Goal: Task Accomplishment & Management: Complete application form

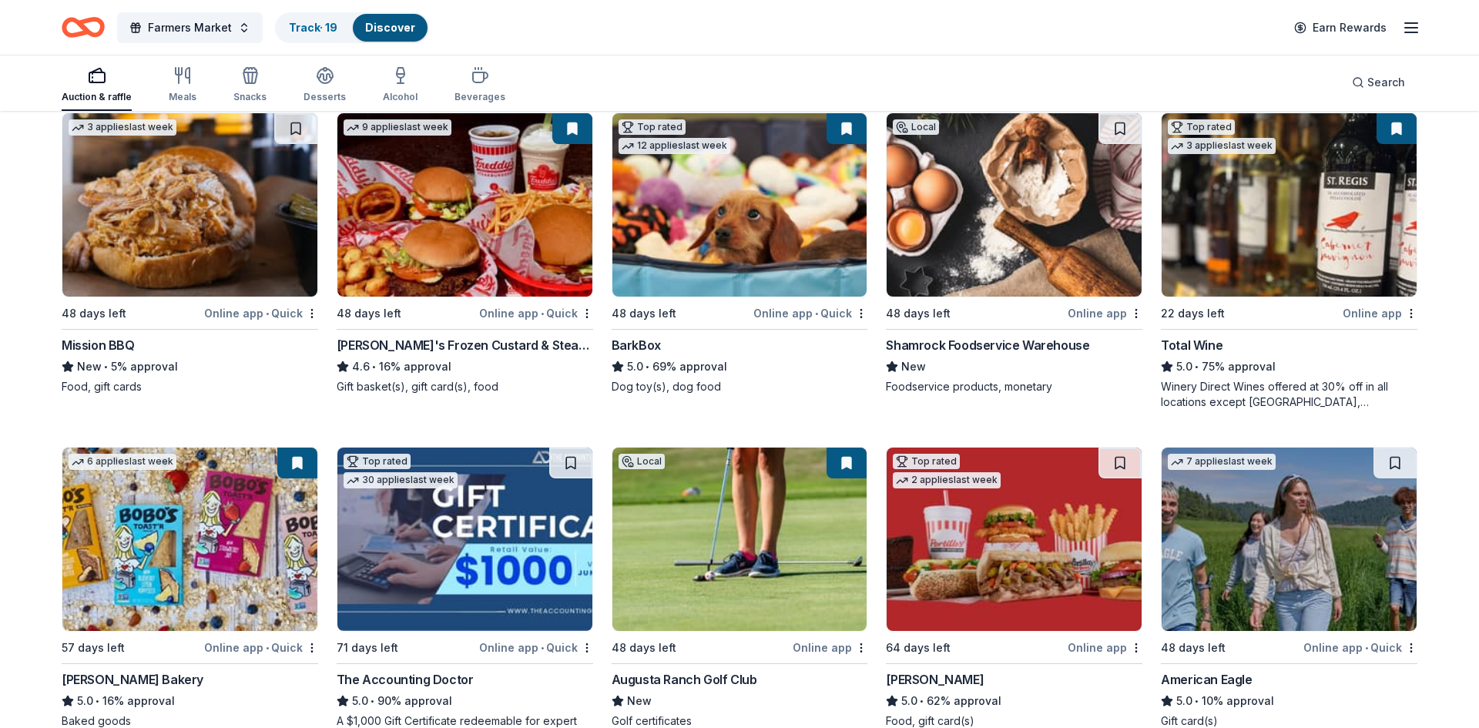
scroll to position [1829, 0]
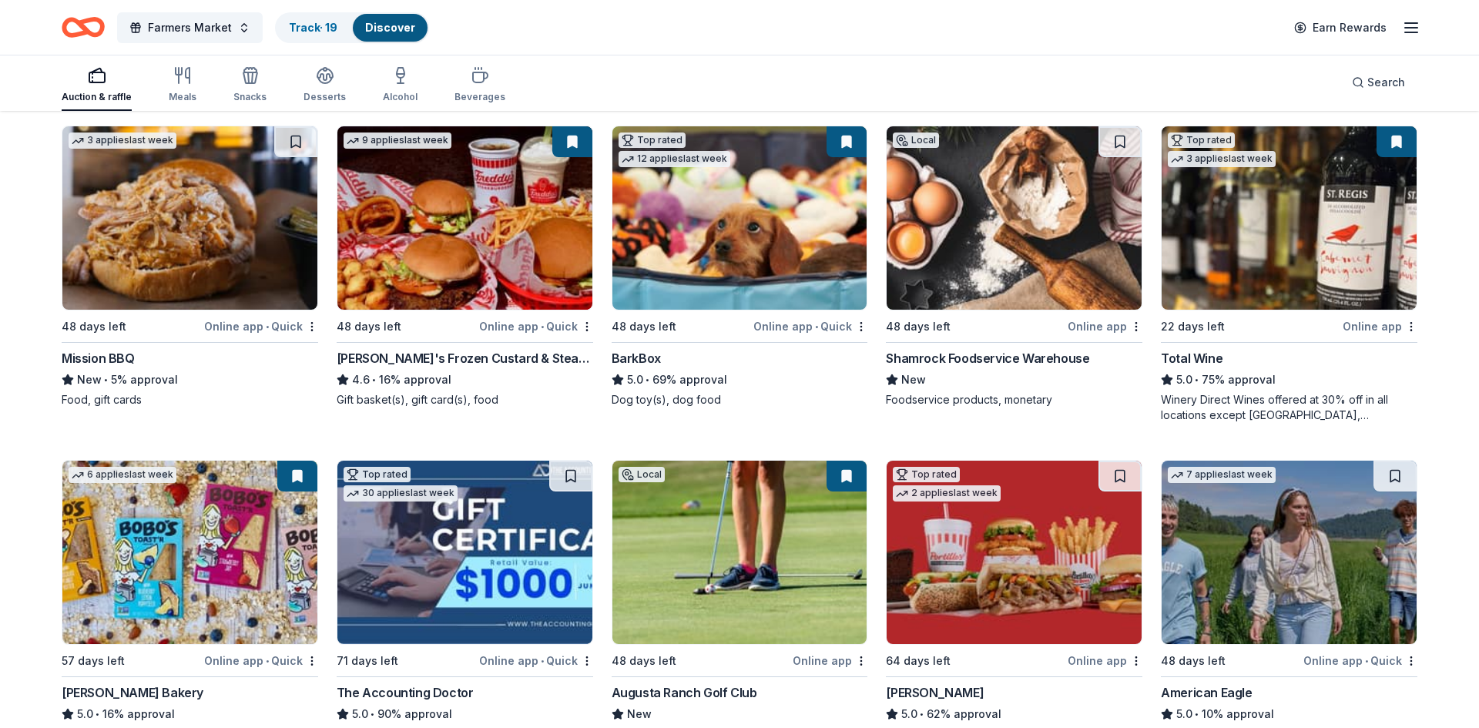
click at [809, 260] on img at bounding box center [739, 217] width 255 height 183
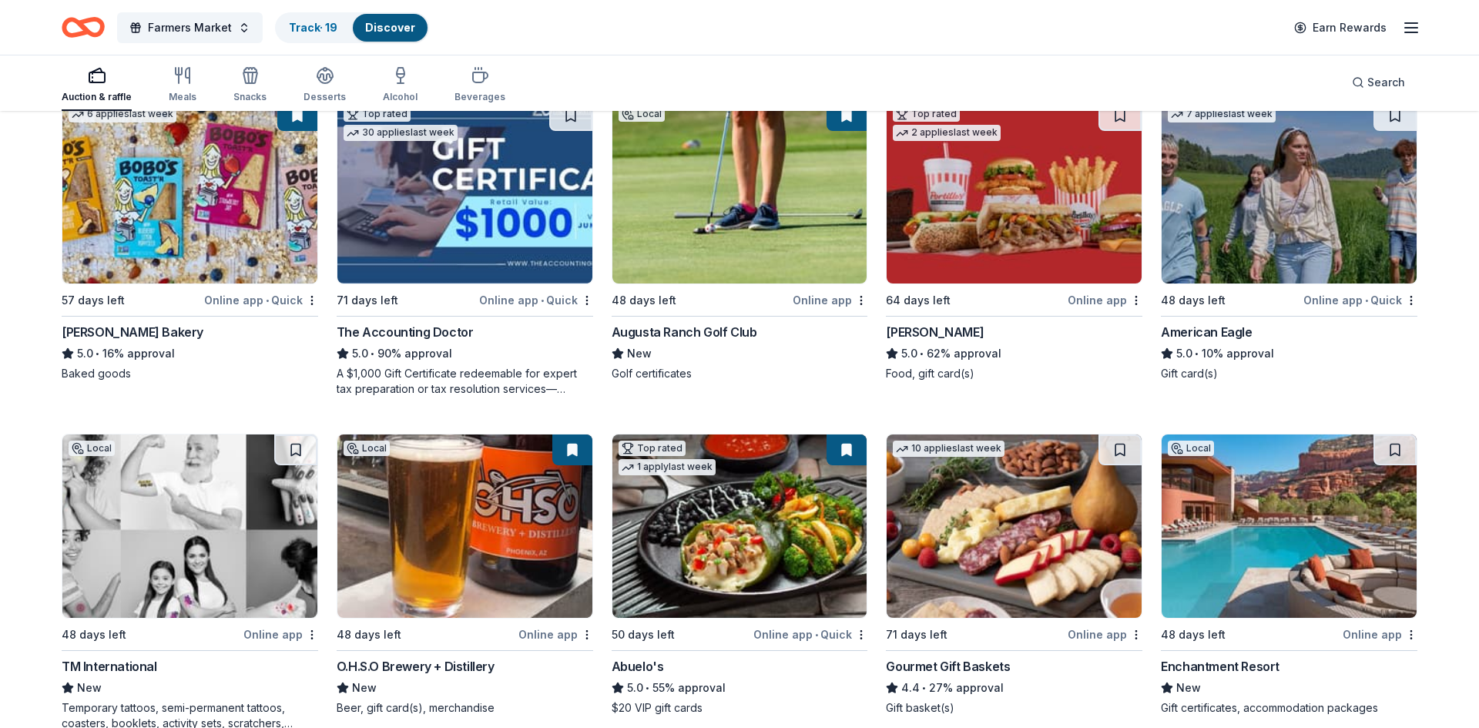
scroll to position [2131, 0]
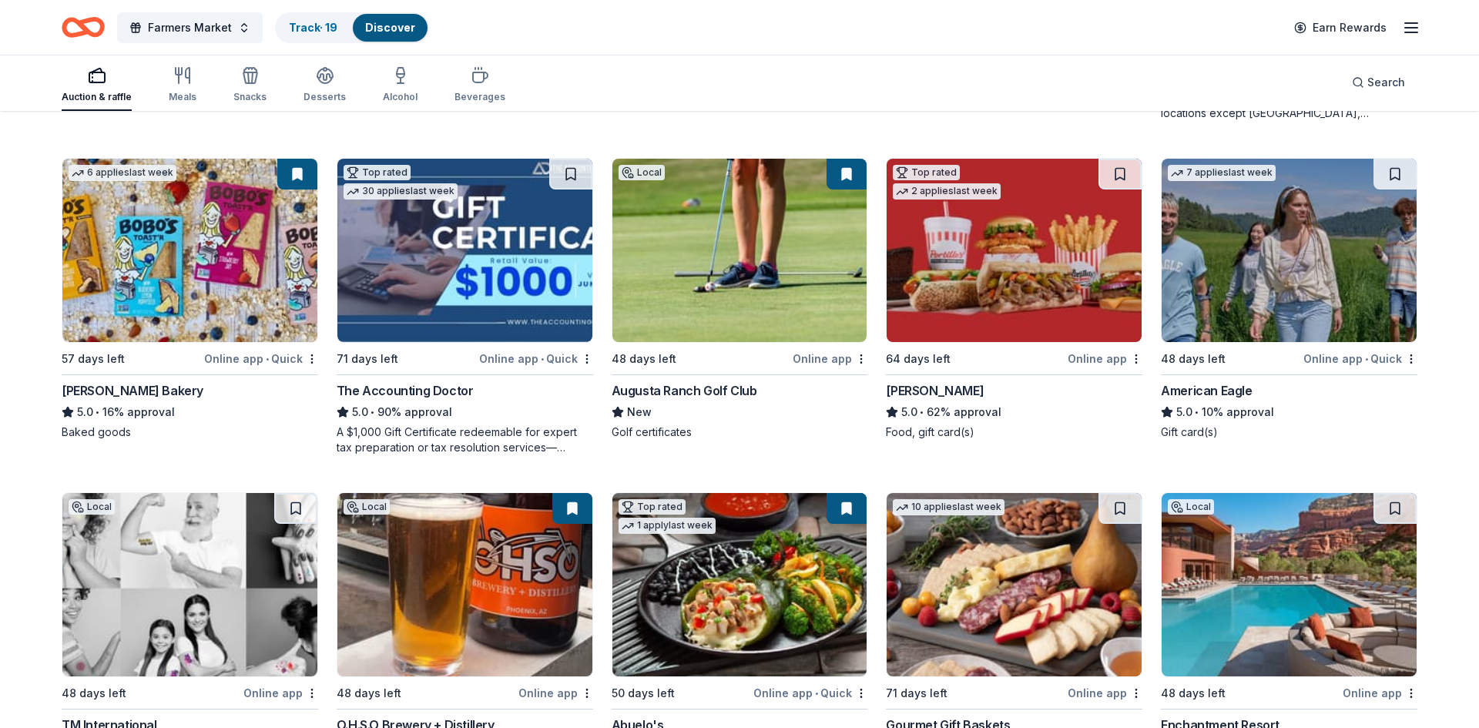
click at [1011, 261] on img at bounding box center [1013, 250] width 255 height 183
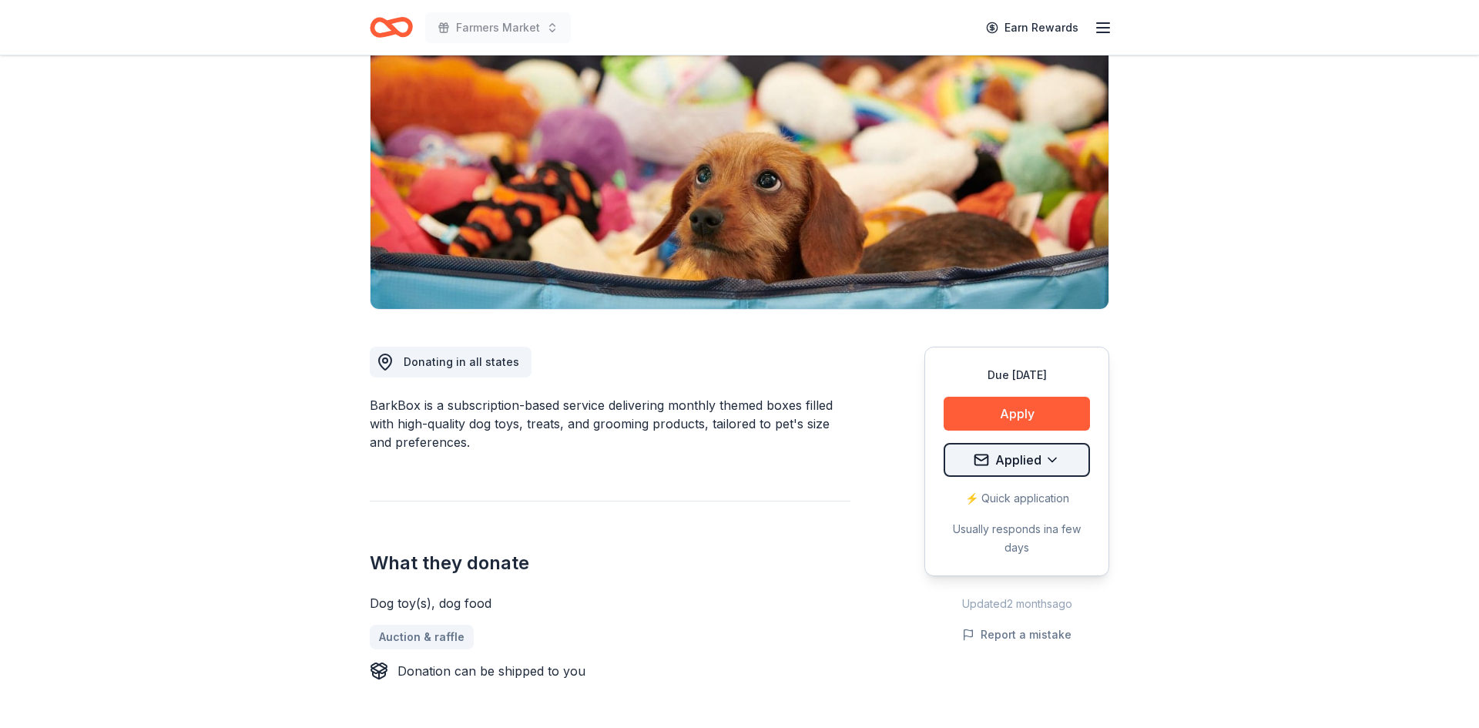
scroll to position [159, 0]
click at [1049, 423] on button "Apply" at bounding box center [1016, 414] width 146 height 34
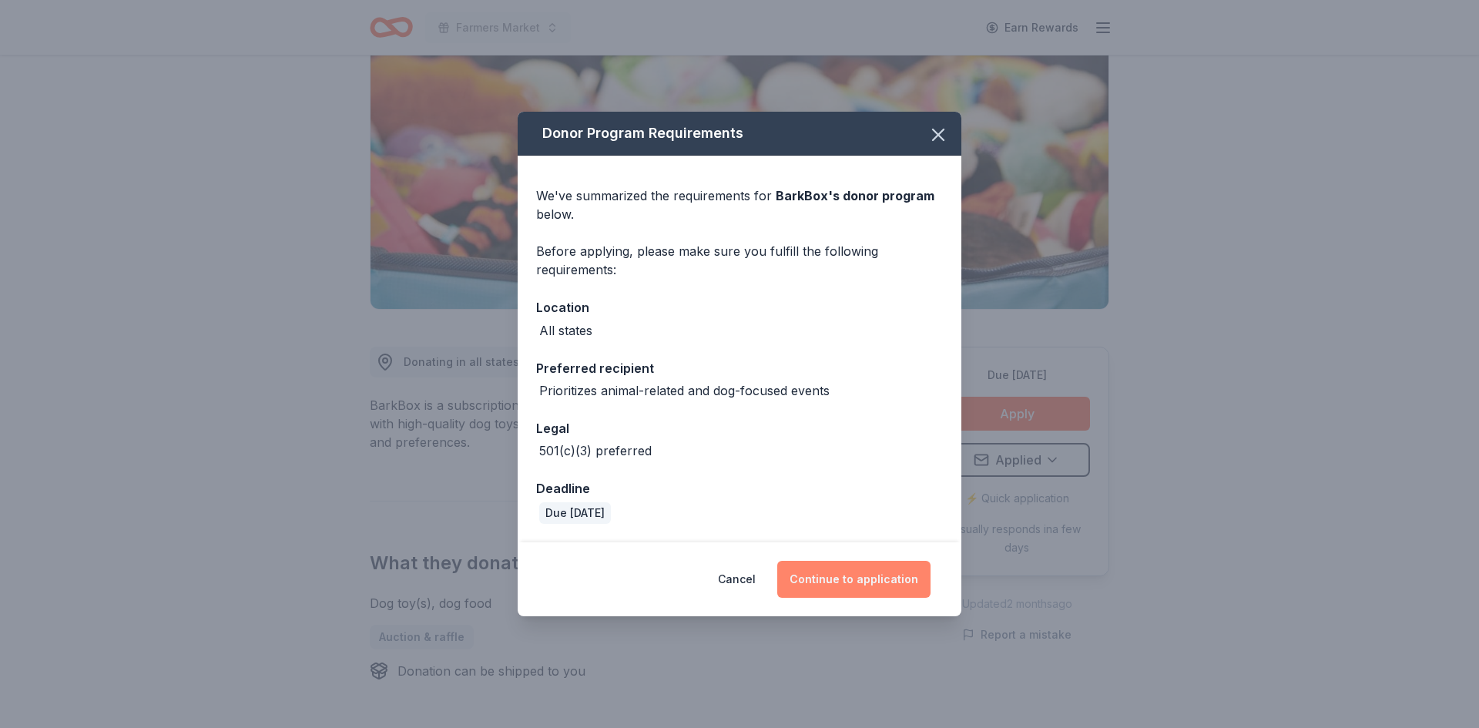
click at [883, 583] on button "Continue to application" at bounding box center [853, 579] width 153 height 37
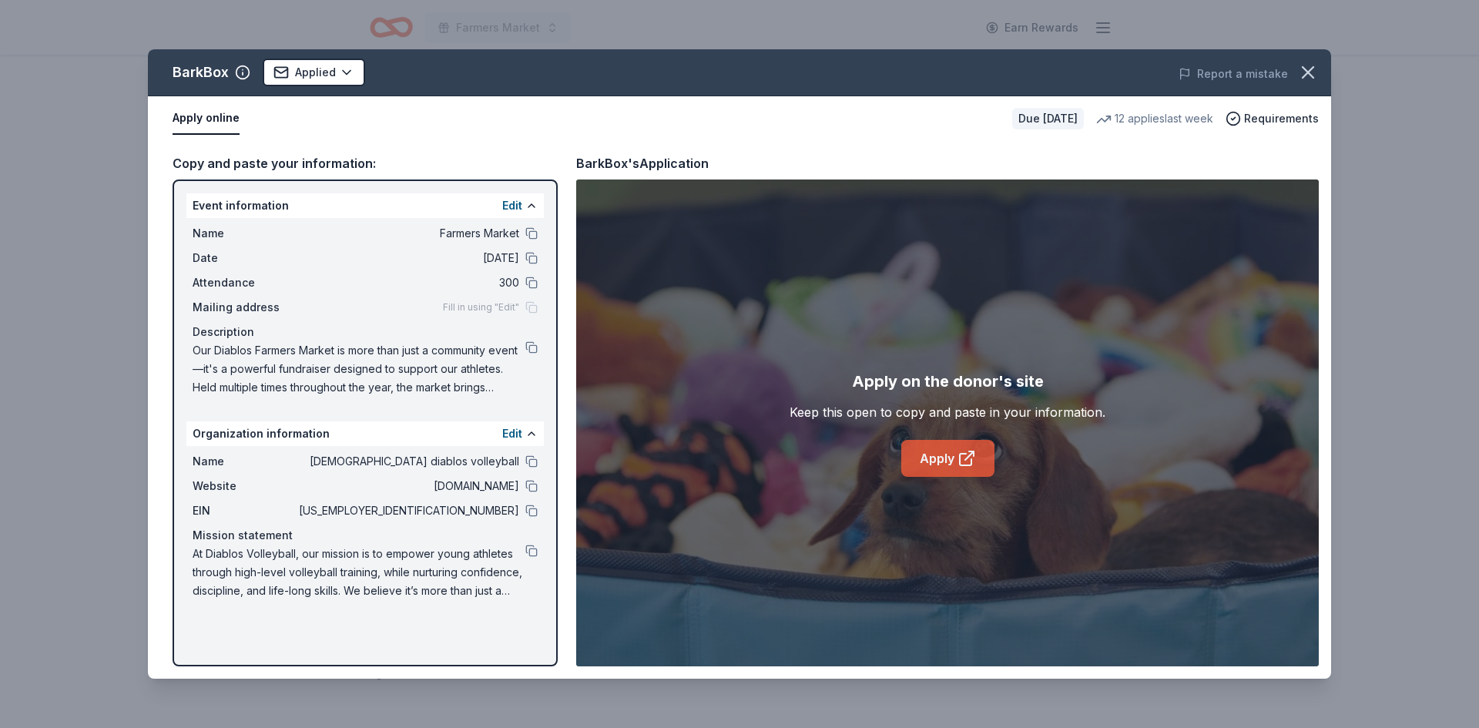
click at [937, 467] on link "Apply" at bounding box center [947, 458] width 93 height 37
click at [532, 548] on button at bounding box center [531, 551] width 12 height 12
click at [535, 348] on button at bounding box center [531, 347] width 12 height 12
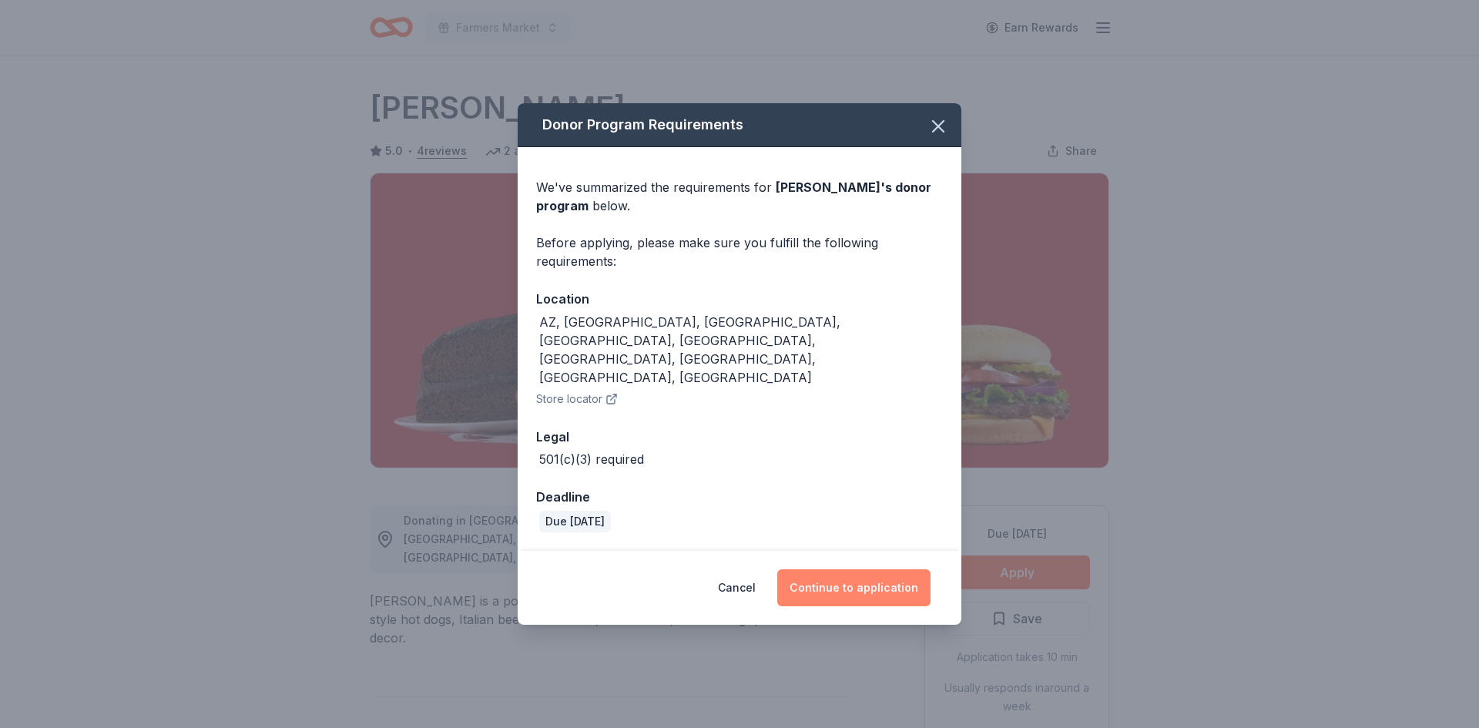
click at [880, 569] on button "Continue to application" at bounding box center [853, 587] width 153 height 37
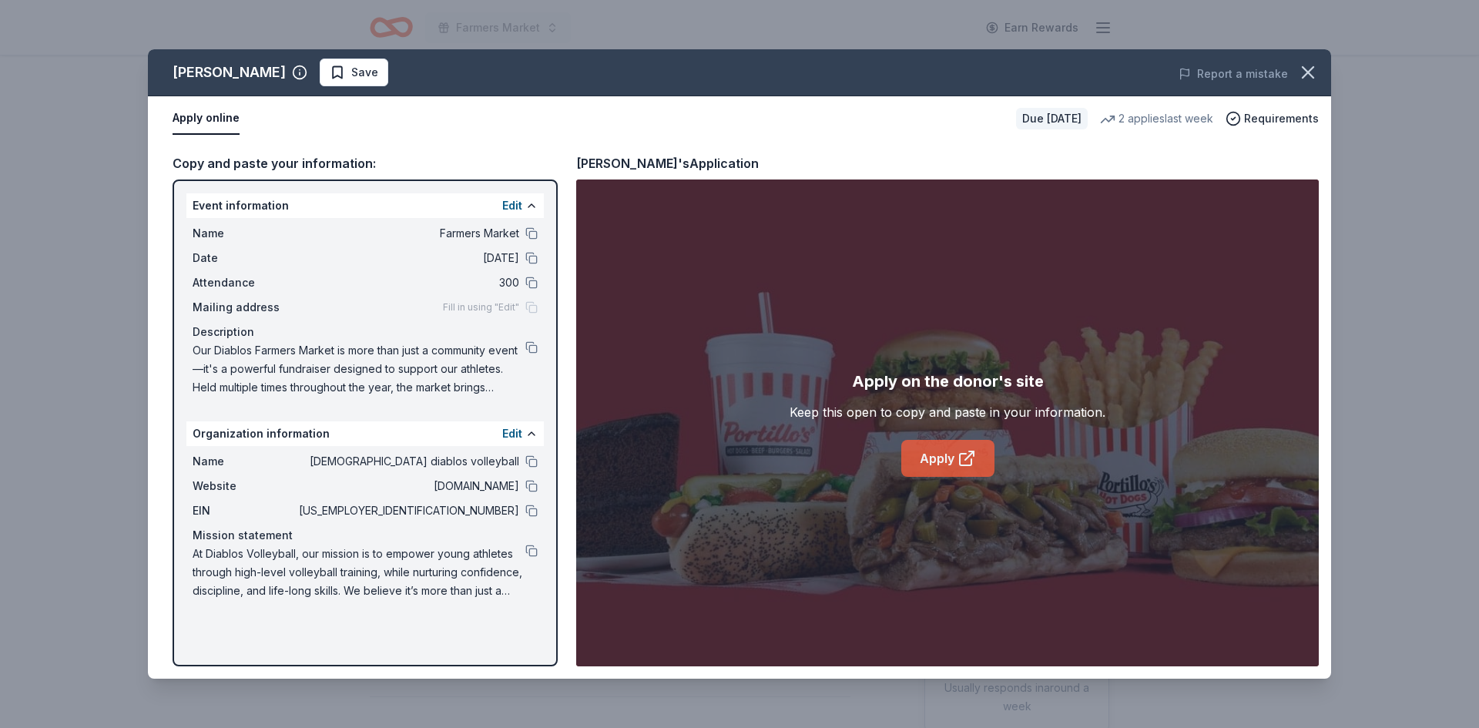
click at [941, 449] on link "Apply" at bounding box center [947, 458] width 93 height 37
click at [528, 347] on button at bounding box center [531, 347] width 12 height 12
click at [535, 554] on button at bounding box center [531, 551] width 12 height 12
